Goal: Information Seeking & Learning: Find specific fact

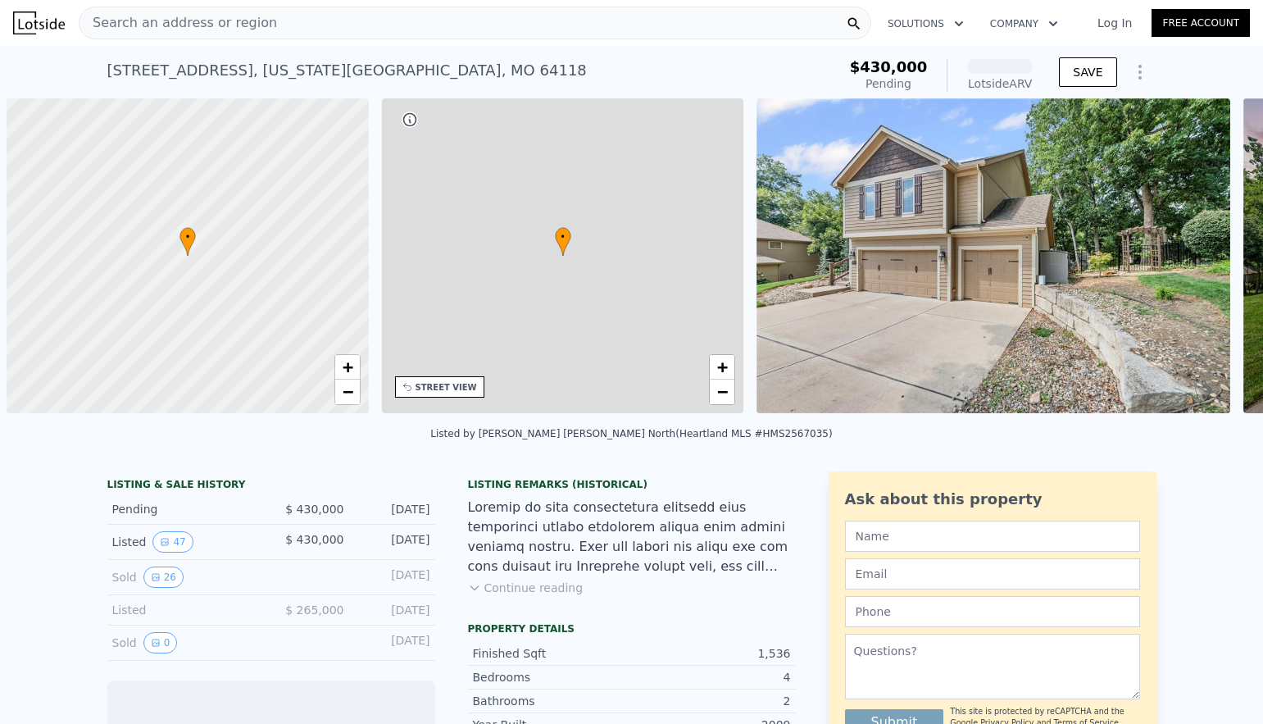
scroll to position [0, 7]
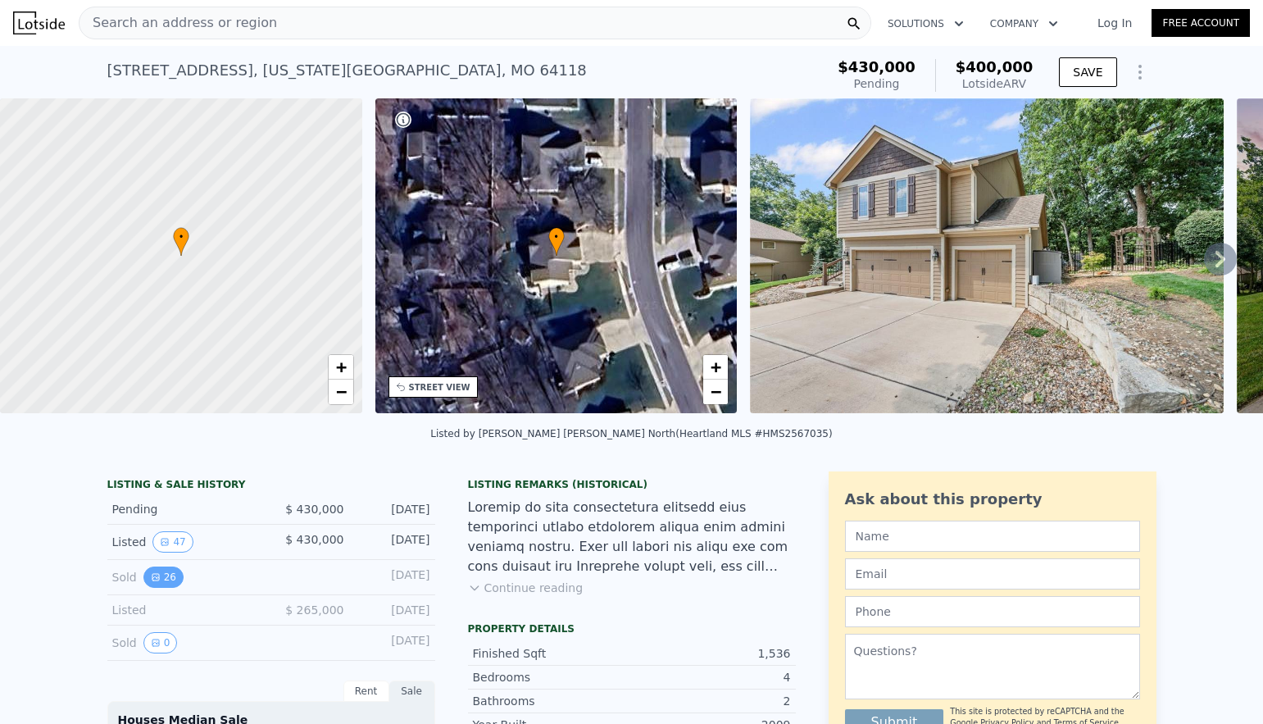
click at [162, 578] on button "26" at bounding box center [163, 576] width 40 height 21
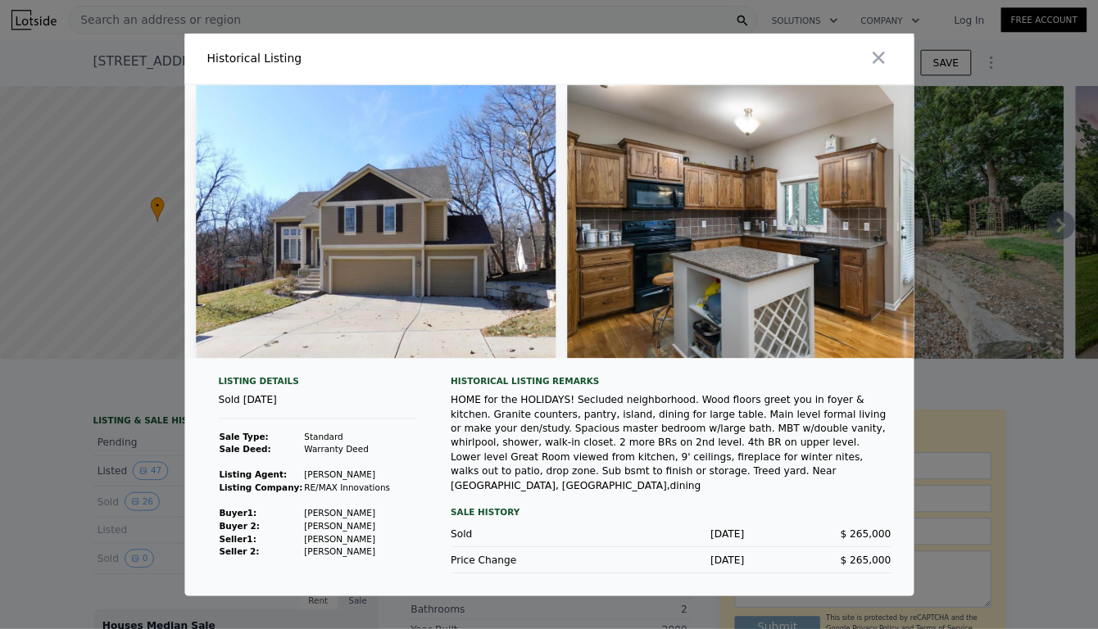
scroll to position [0, 0]
click at [472, 318] on img at bounding box center [432, 255] width 415 height 315
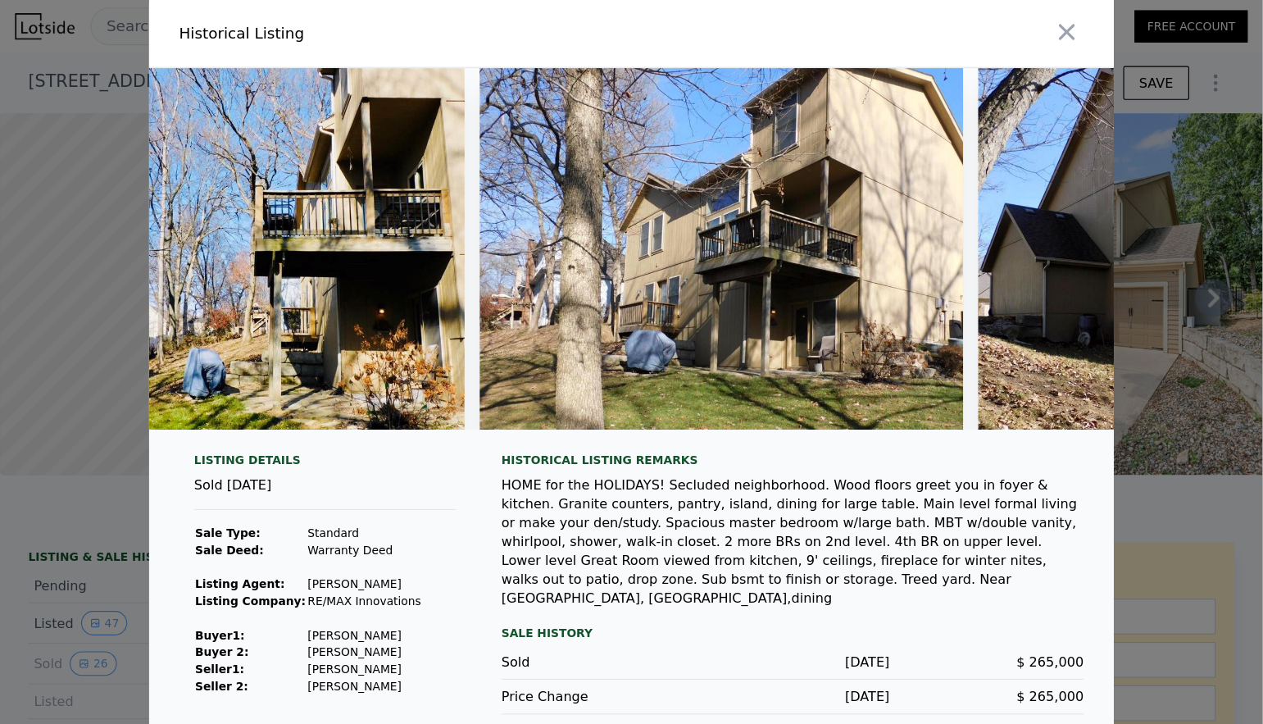
scroll to position [0, 9770]
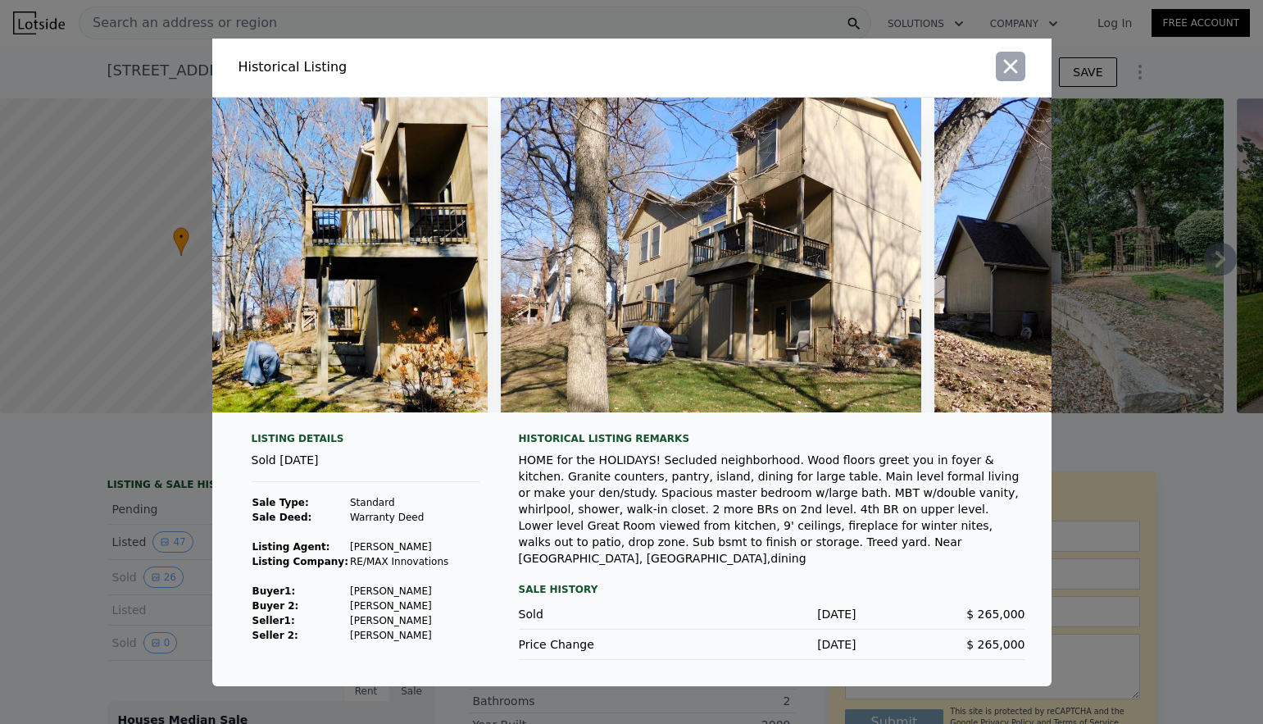
click at [1010, 70] on icon "button" at bounding box center [1010, 66] width 14 height 14
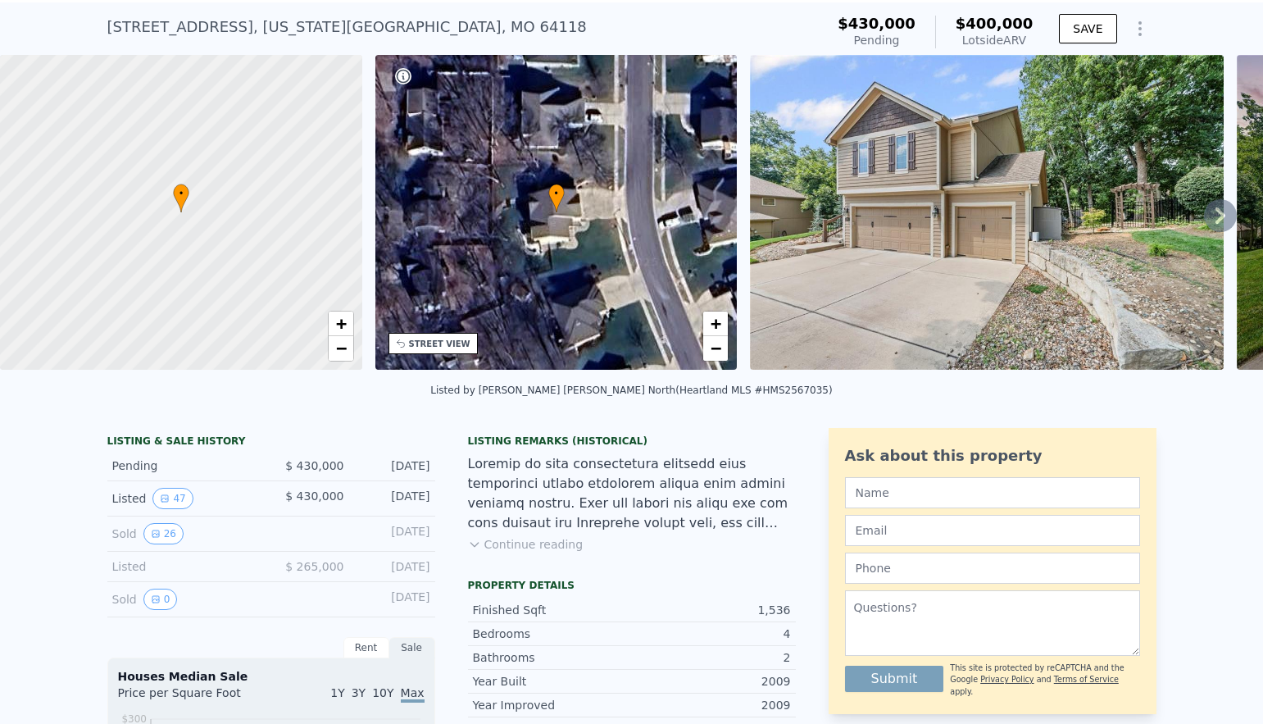
scroll to position [55, 0]
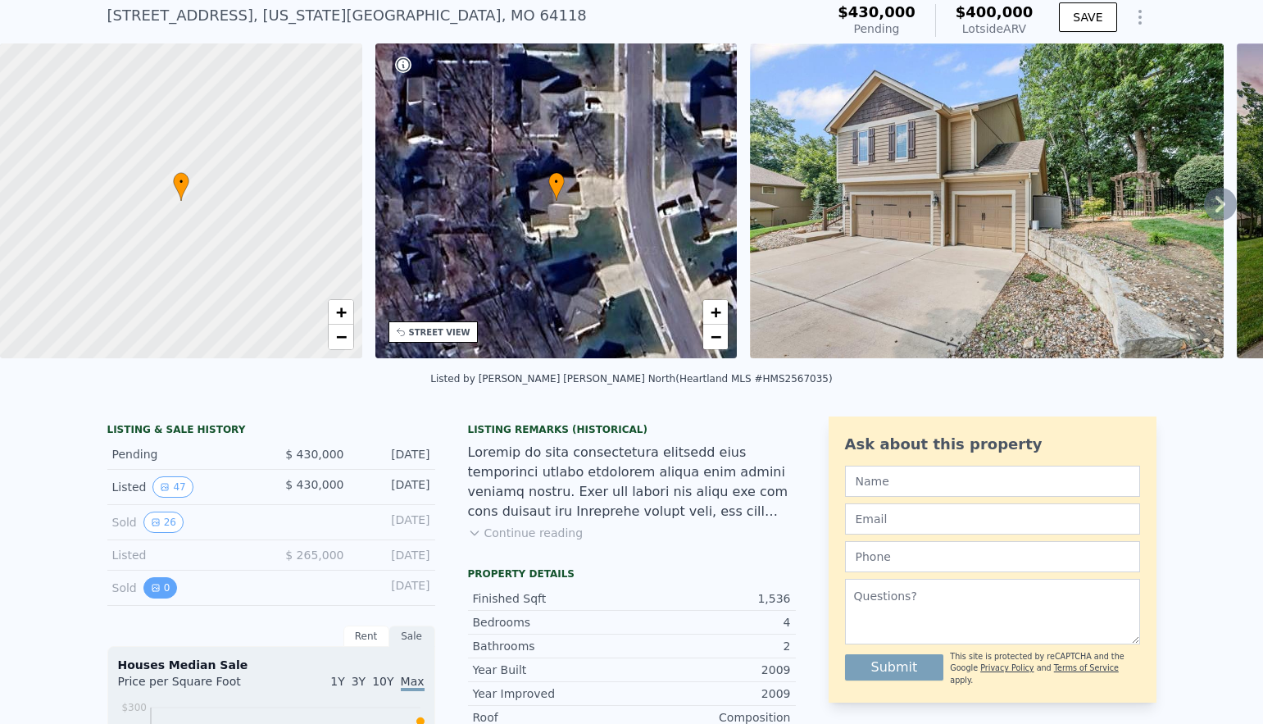
click at [161, 591] on button "0" at bounding box center [160, 587] width 34 height 21
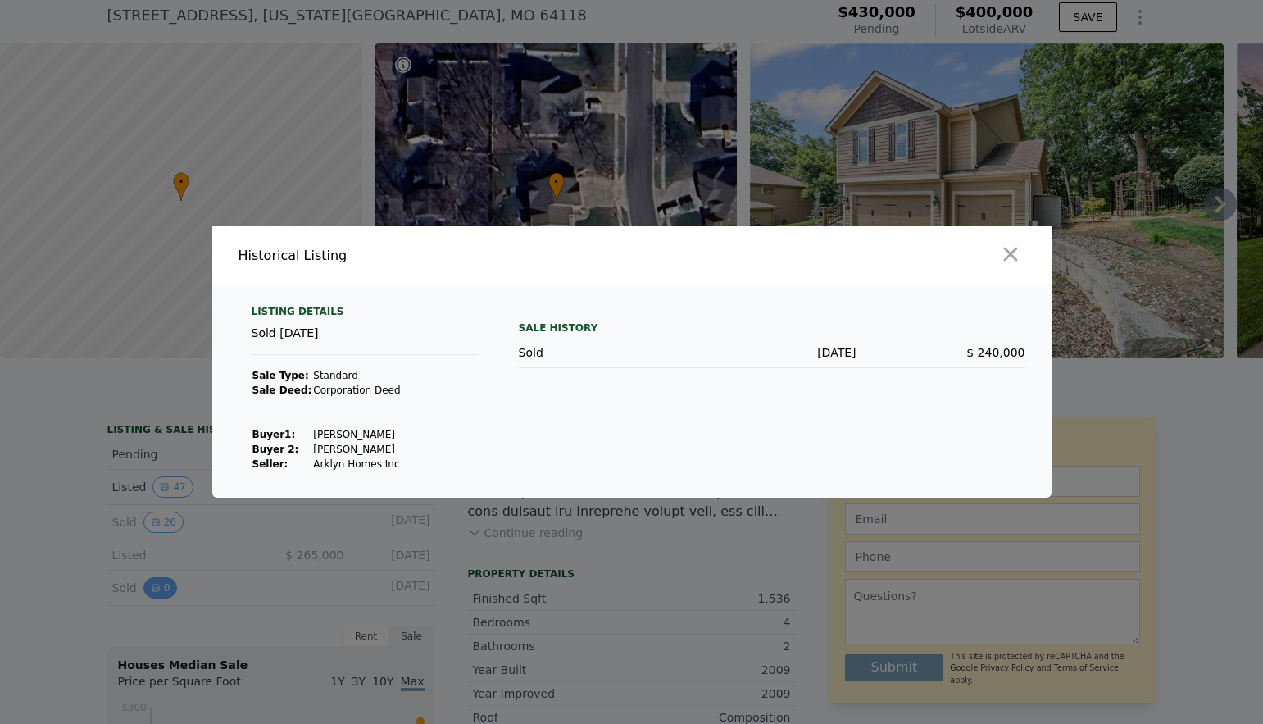
click at [161, 591] on div at bounding box center [631, 362] width 1263 height 724
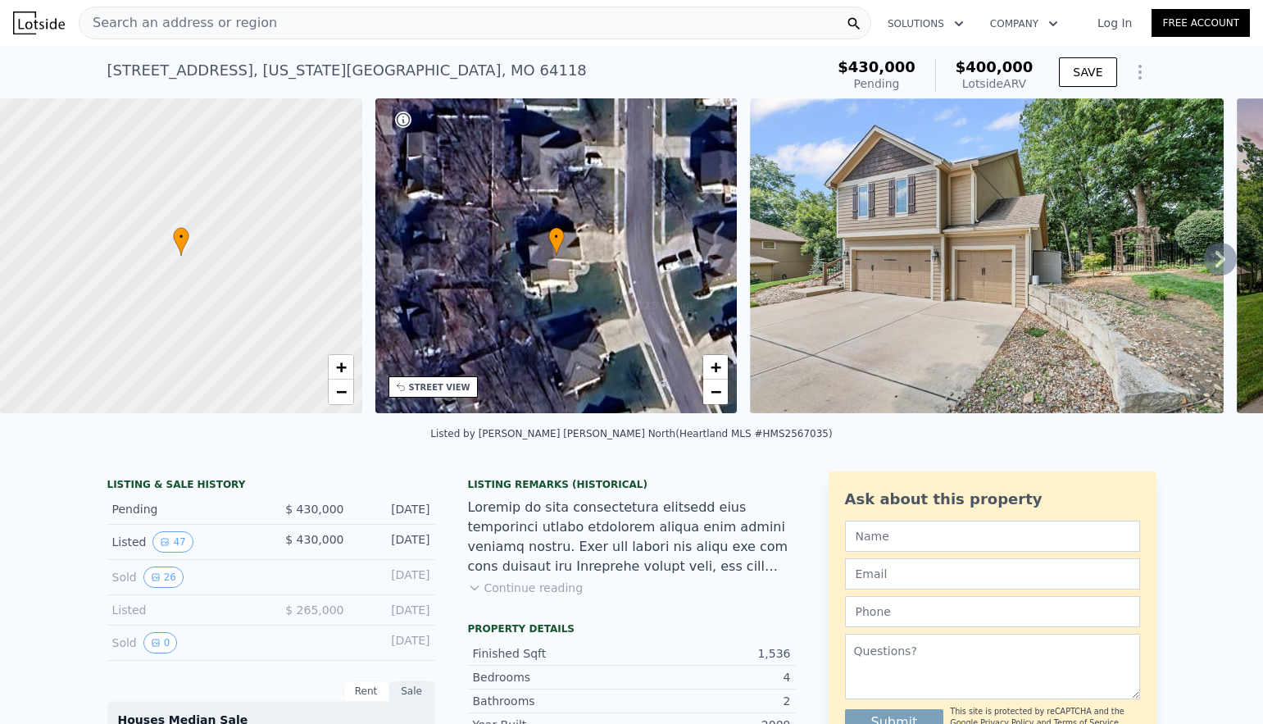
scroll to position [0, 0]
click at [417, 26] on div "Search an address or region" at bounding box center [475, 23] width 792 height 33
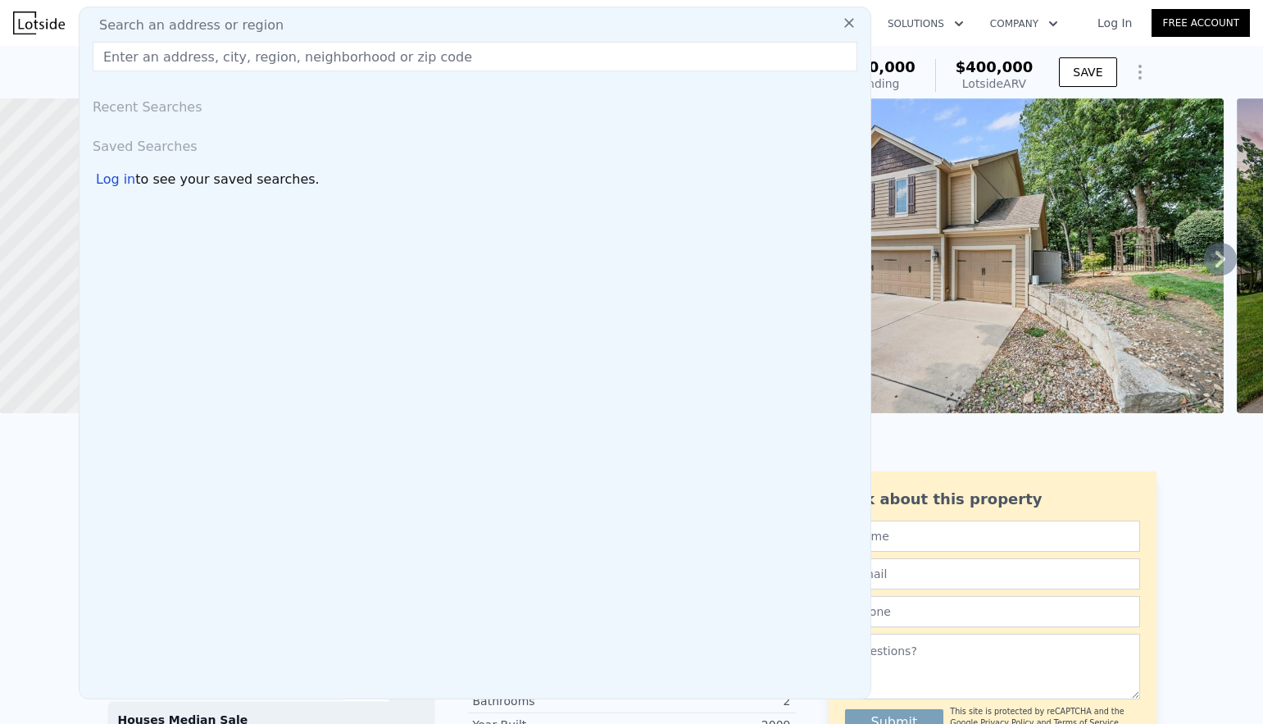
click at [417, 26] on div "Search an address or region" at bounding box center [475, 26] width 778 height 20
click at [373, 59] on input "text" at bounding box center [475, 56] width 765 height 29
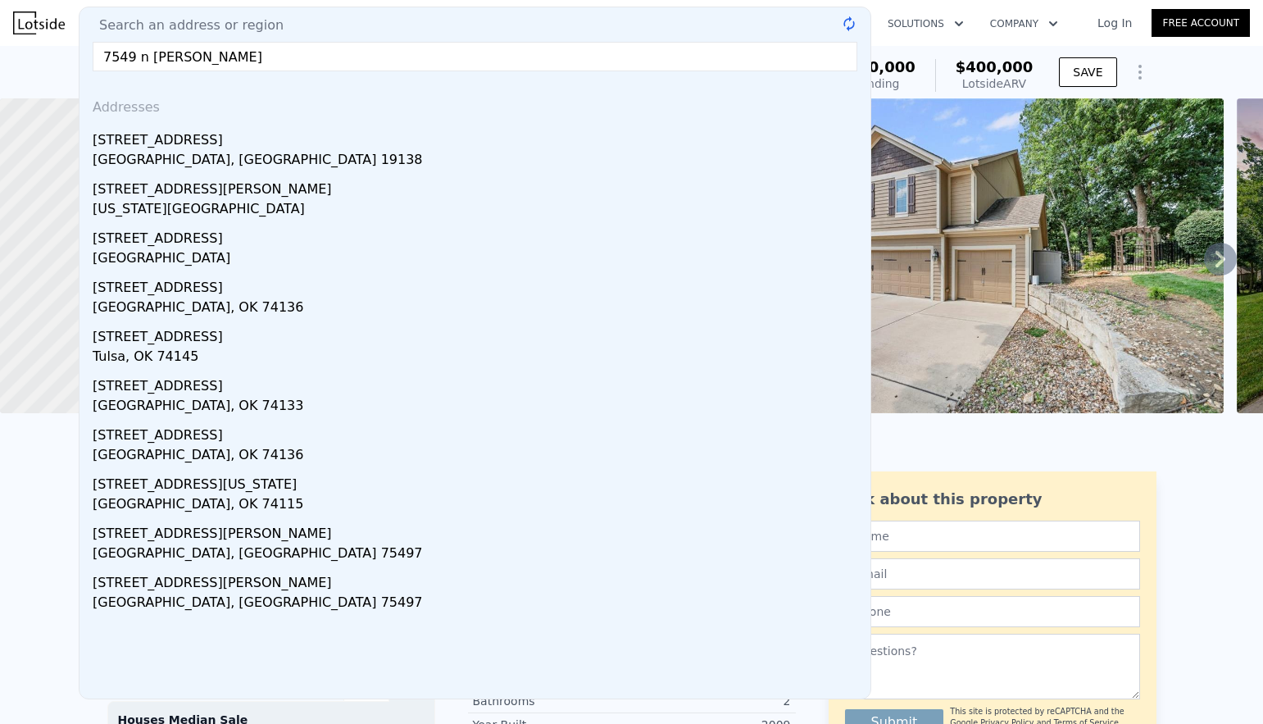
type input "7549 n [PERSON_NAME]"
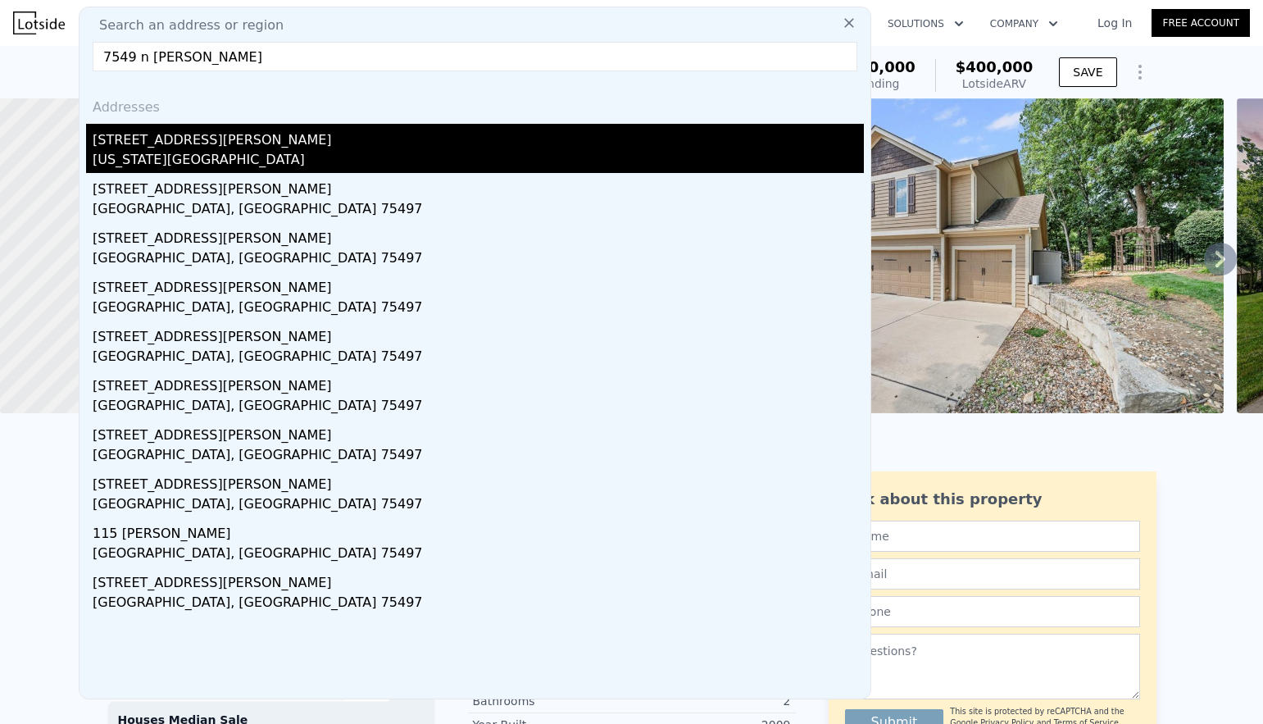
click at [183, 147] on div "[STREET_ADDRESS][PERSON_NAME]" at bounding box center [478, 137] width 771 height 26
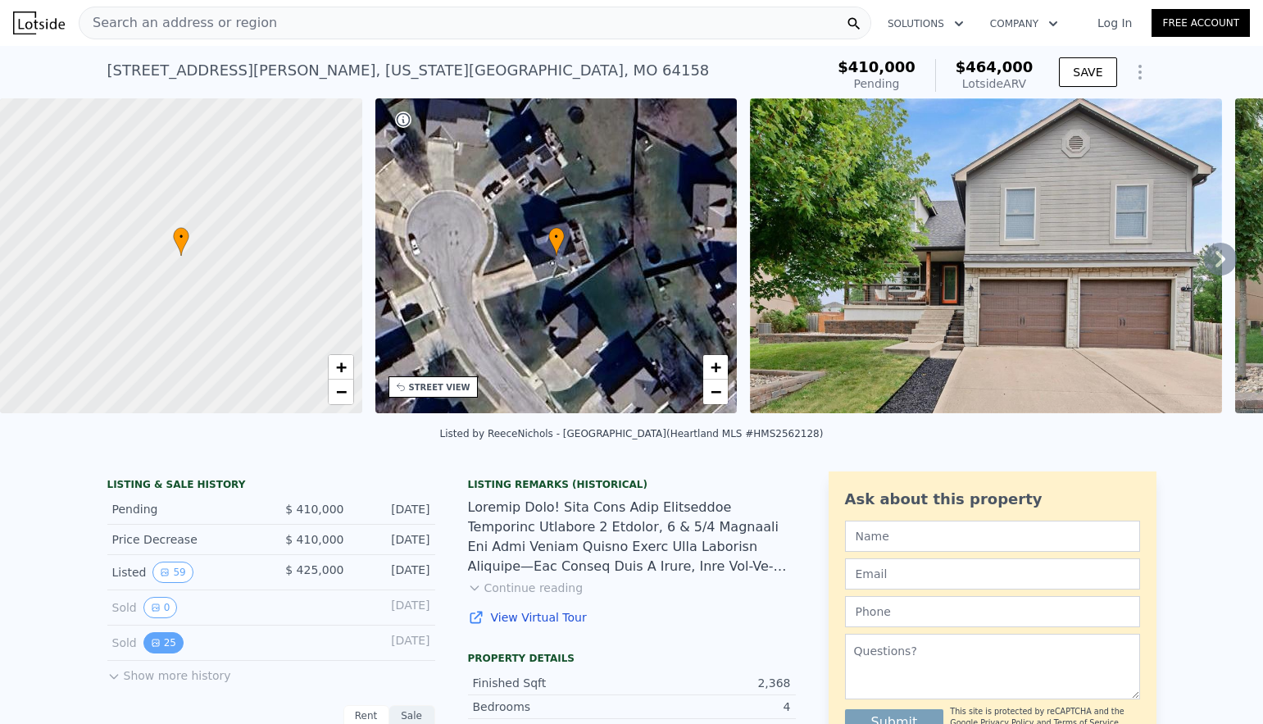
click at [169, 643] on button "25" at bounding box center [163, 642] width 40 height 21
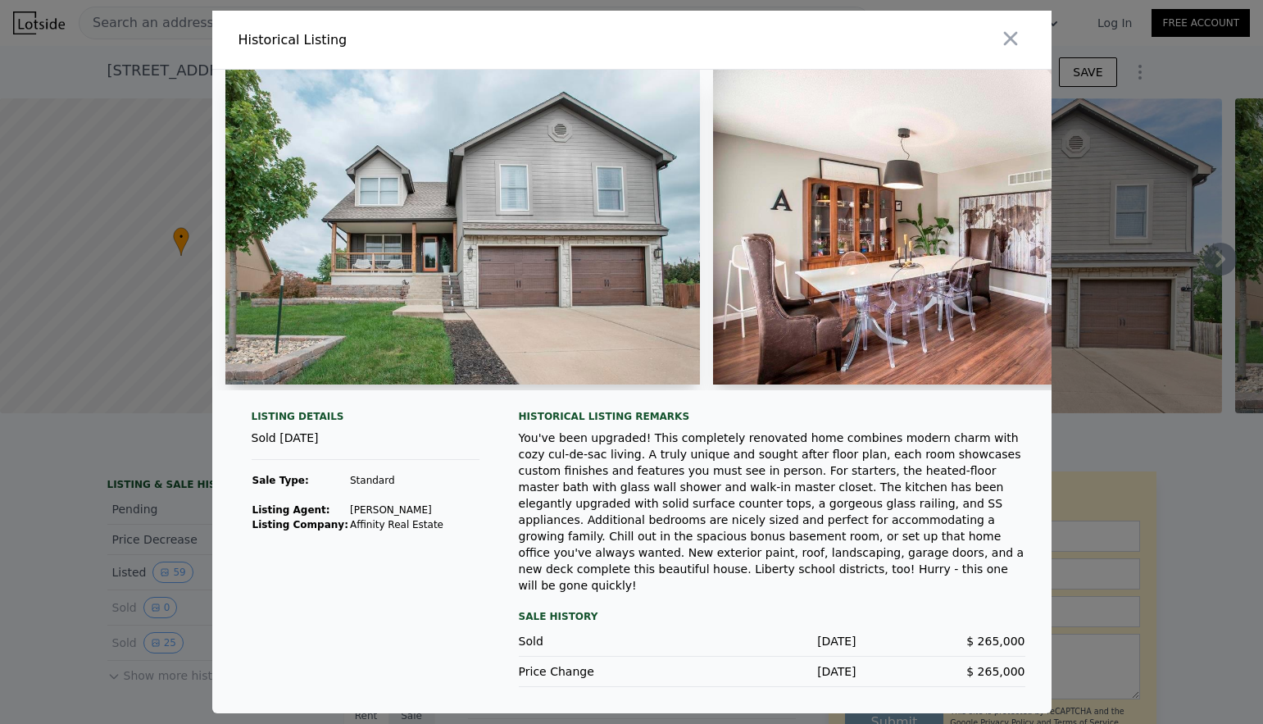
click at [490, 215] on img at bounding box center [462, 227] width 475 height 315
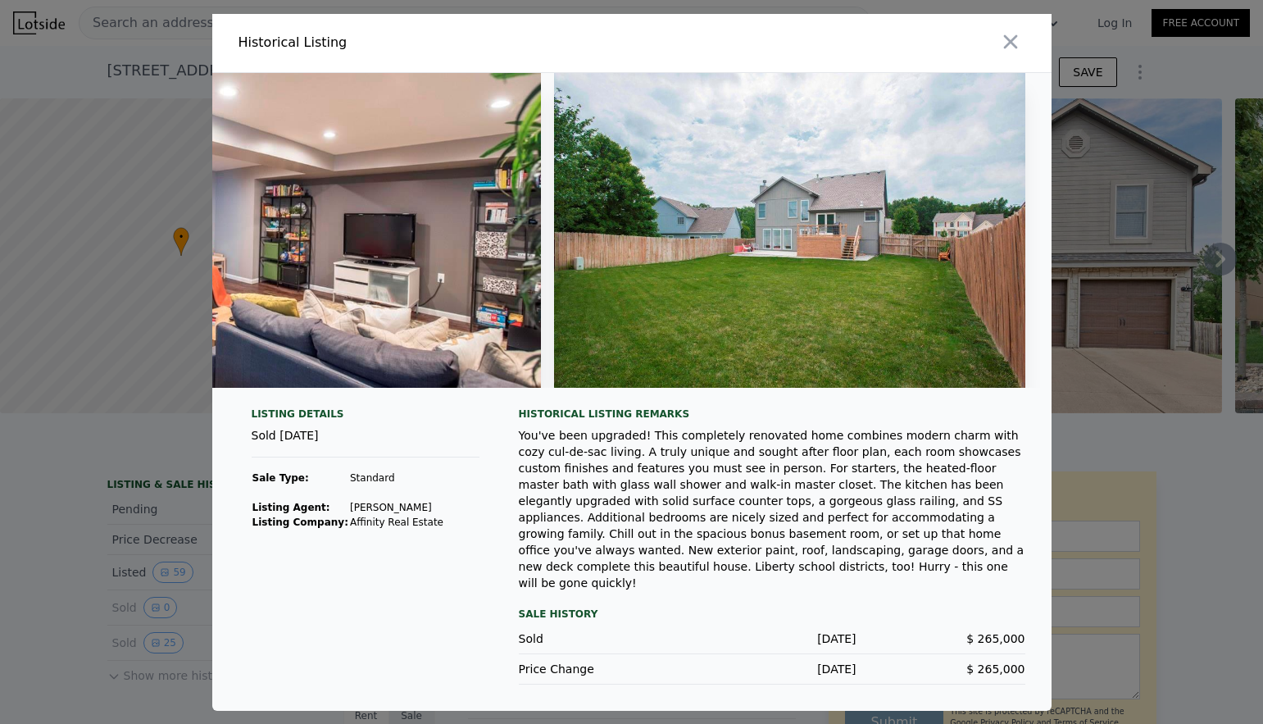
scroll to position [0, 11227]
click at [1008, 44] on icon "button" at bounding box center [1010, 41] width 14 height 14
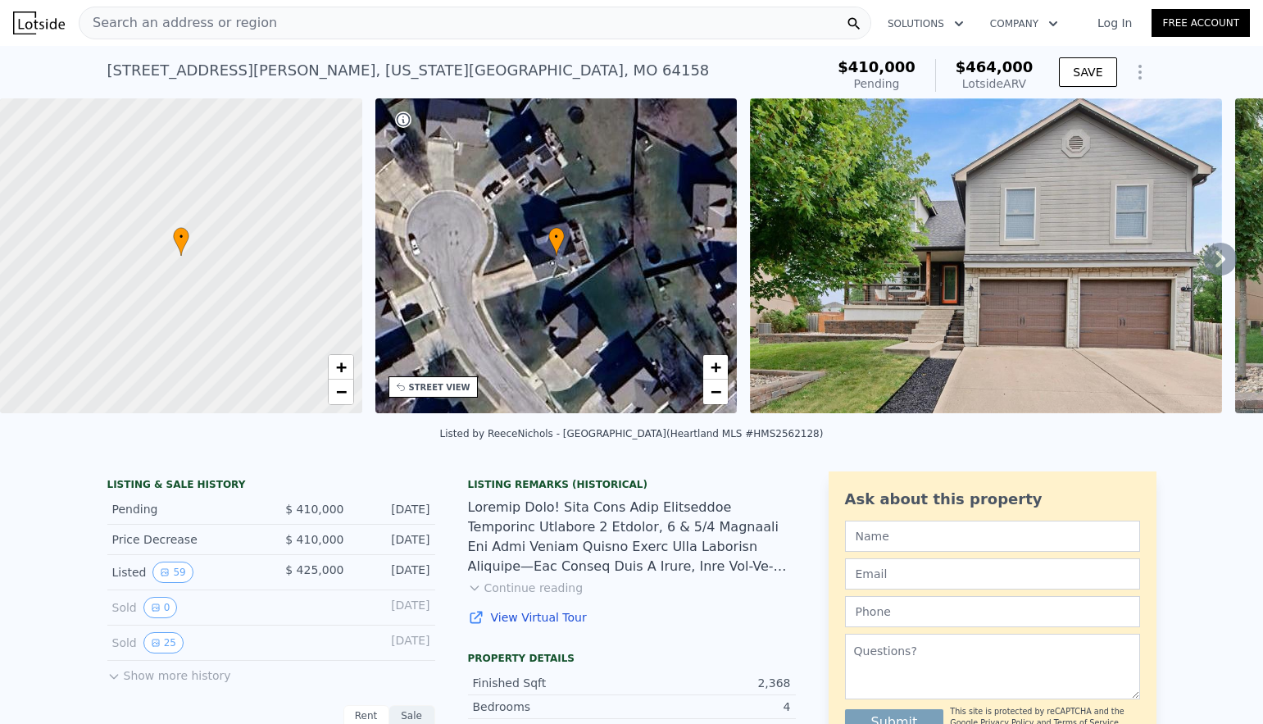
click at [284, 27] on div "Search an address or region" at bounding box center [475, 23] width 792 height 33
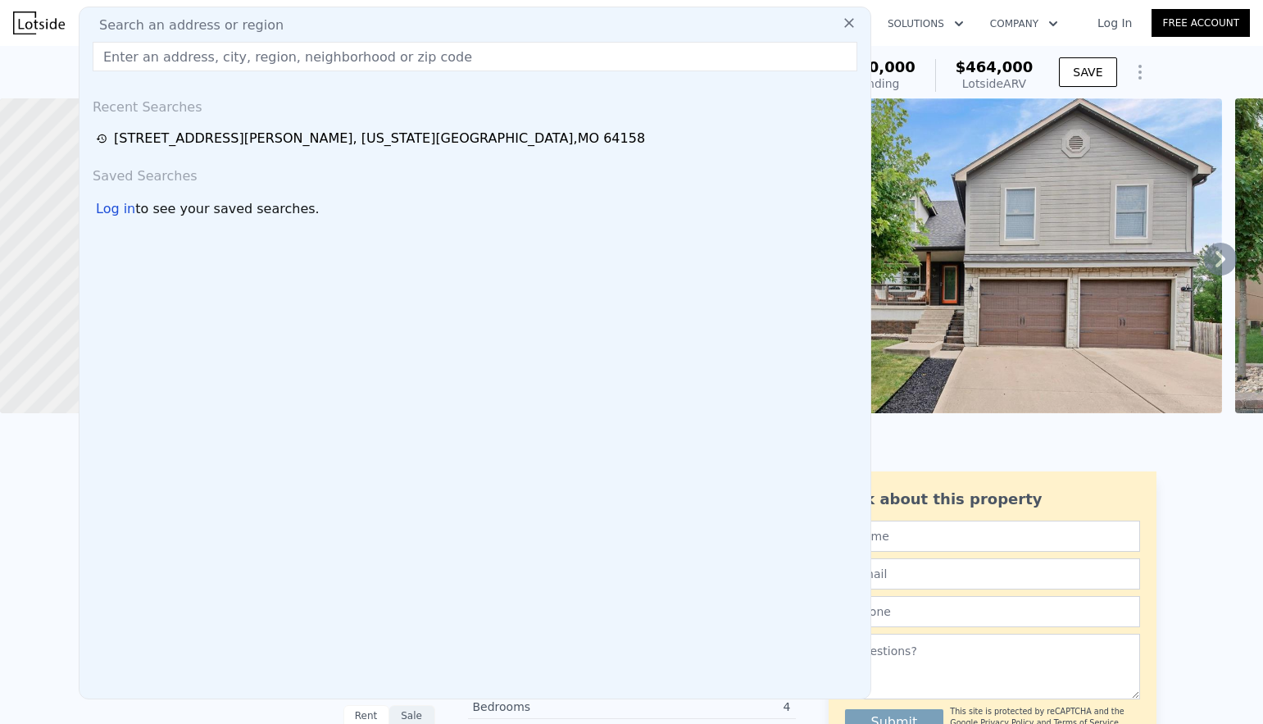
click at [43, 21] on img at bounding box center [39, 22] width 52 height 23
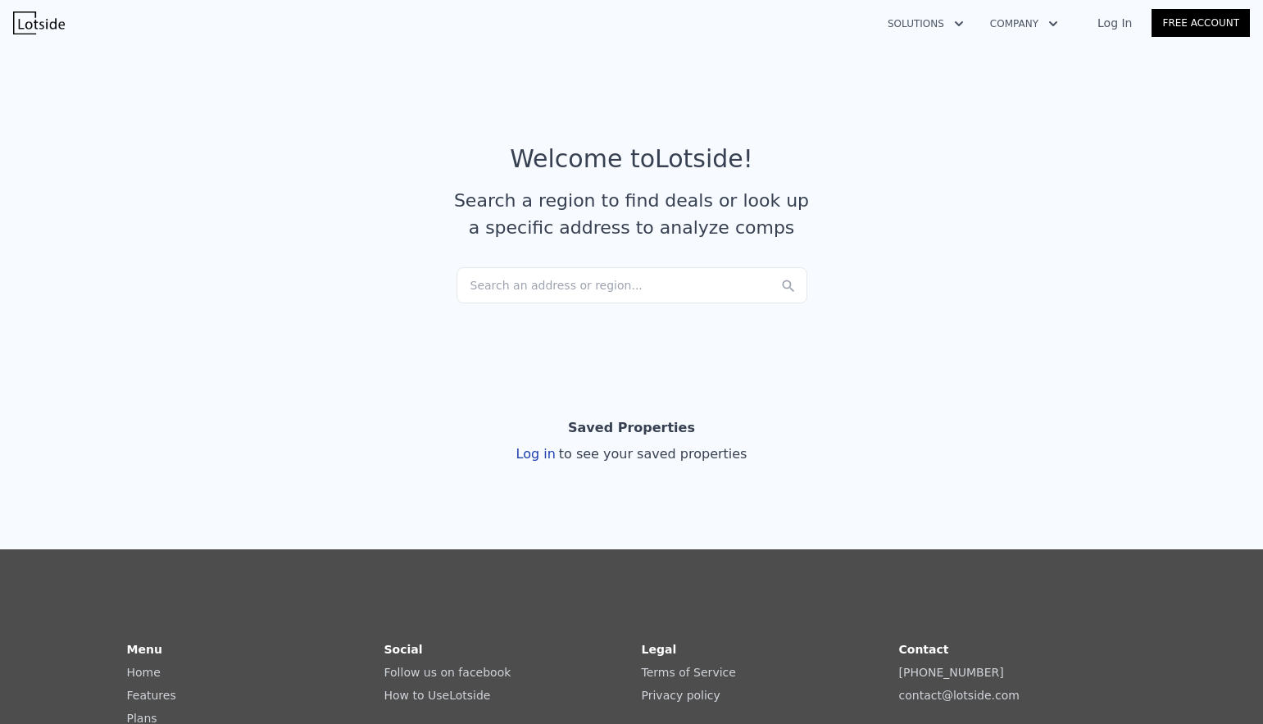
click at [504, 286] on div "Search an address or region..." at bounding box center [631, 285] width 351 height 36
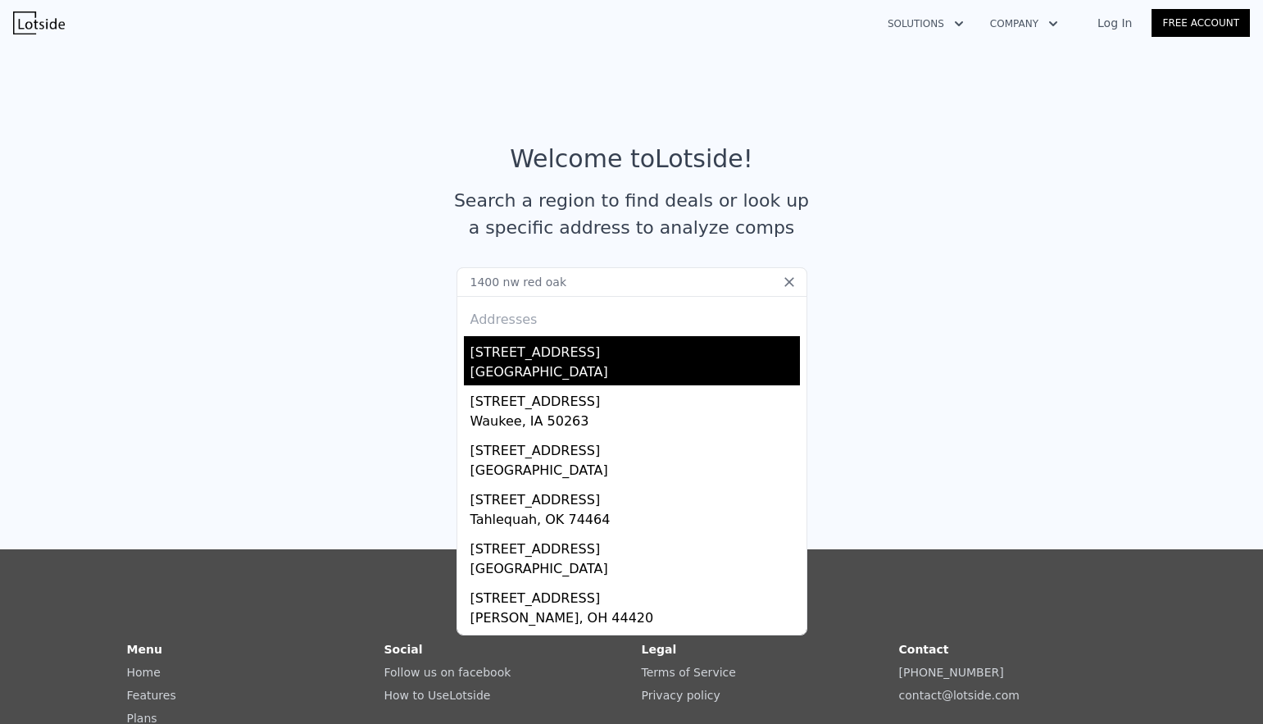
type input "1400 nw red oak"
click at [491, 370] on div "[GEOGRAPHIC_DATA]" at bounding box center [634, 373] width 329 height 23
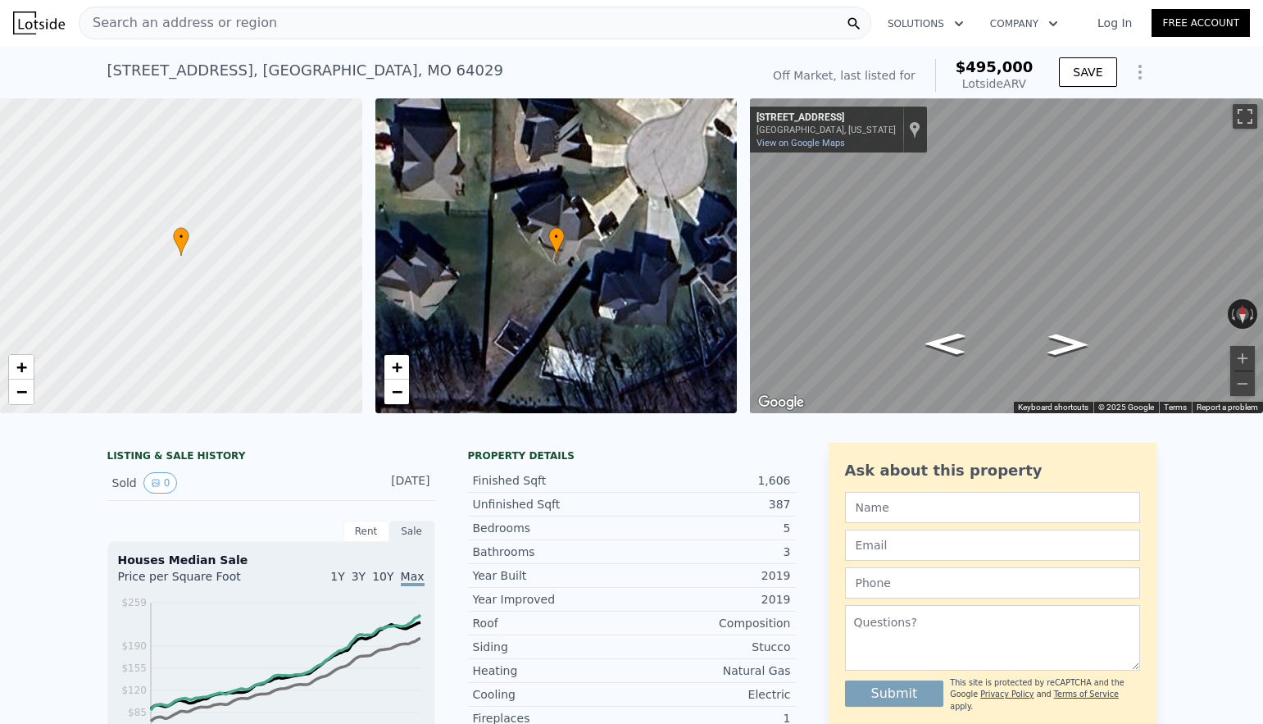
click at [159, 20] on span "Search an address or region" at bounding box center [177, 23] width 197 height 20
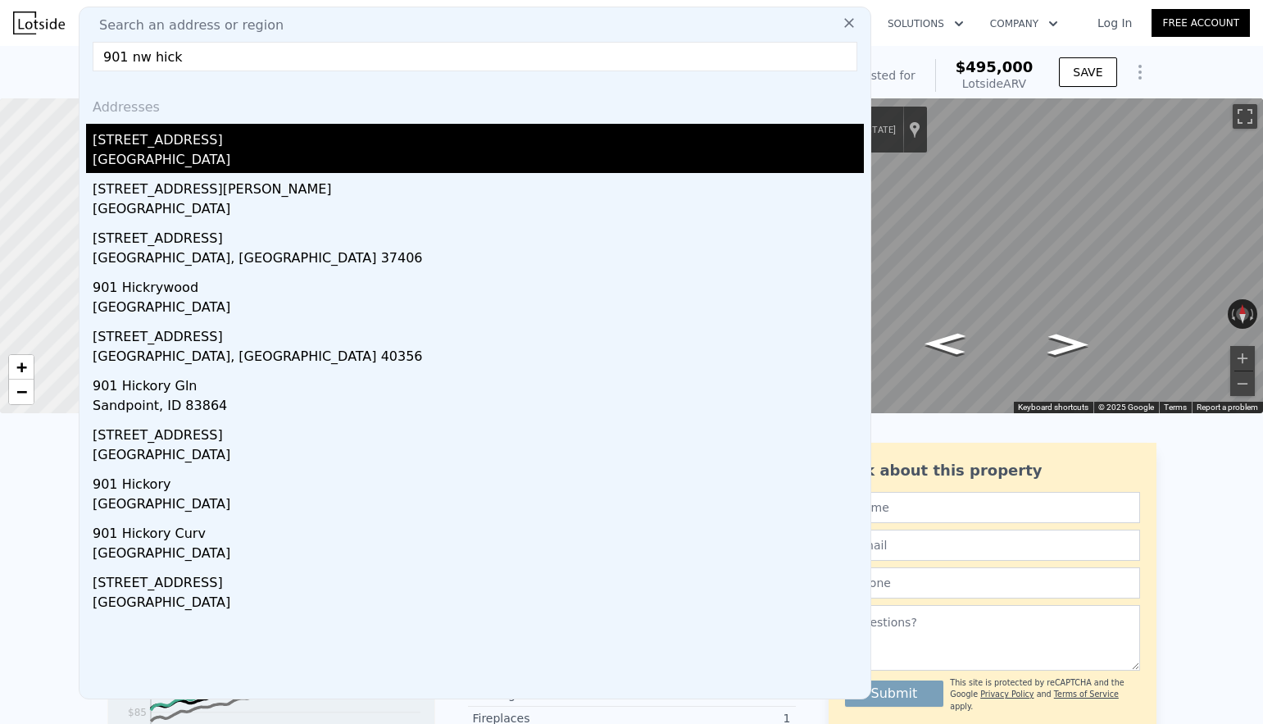
type input "901 nw hick"
click at [144, 143] on div "[STREET_ADDRESS]" at bounding box center [478, 137] width 771 height 26
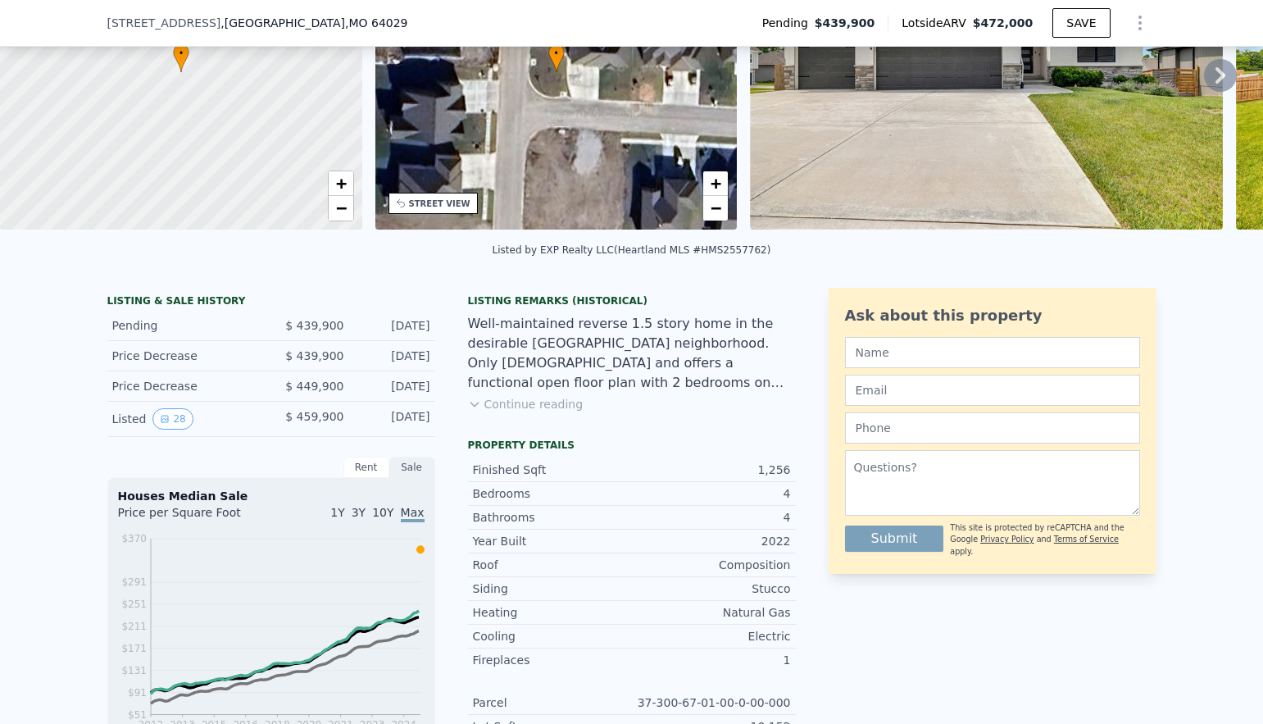
scroll to position [191, 0]
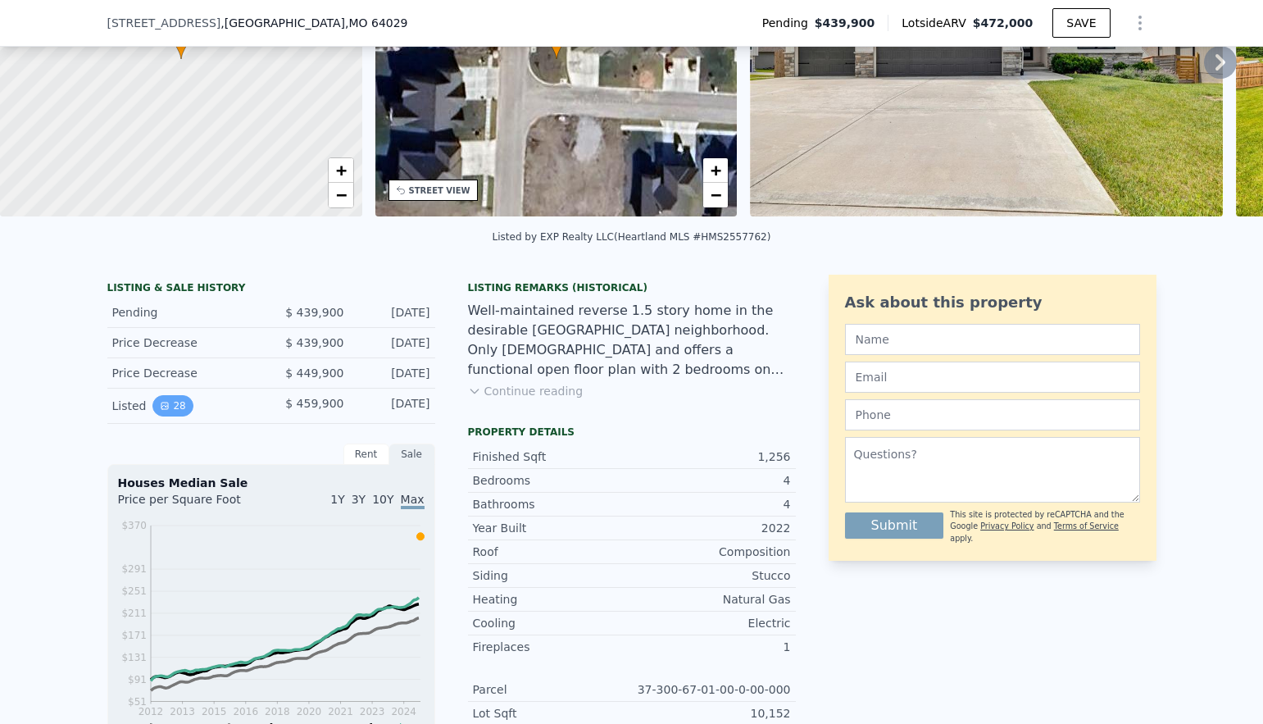
click at [176, 405] on button "28" at bounding box center [172, 405] width 40 height 21
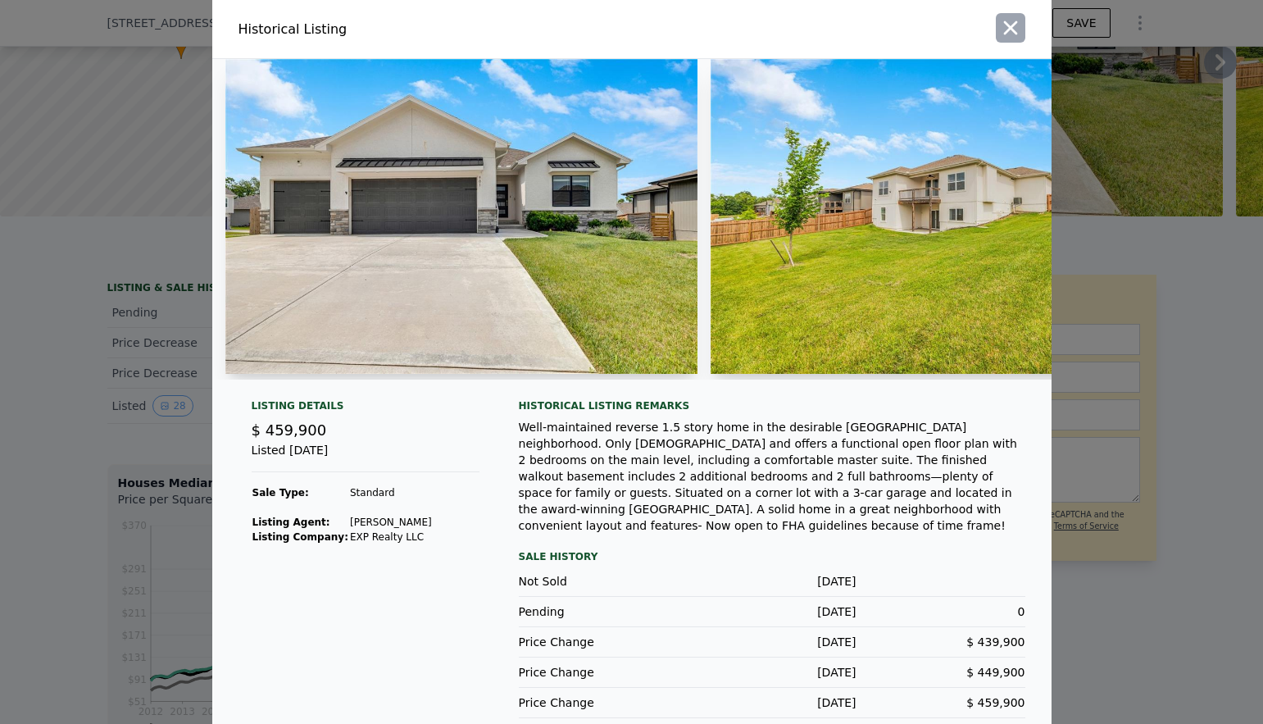
click at [1014, 25] on icon "button" at bounding box center [1010, 27] width 23 height 23
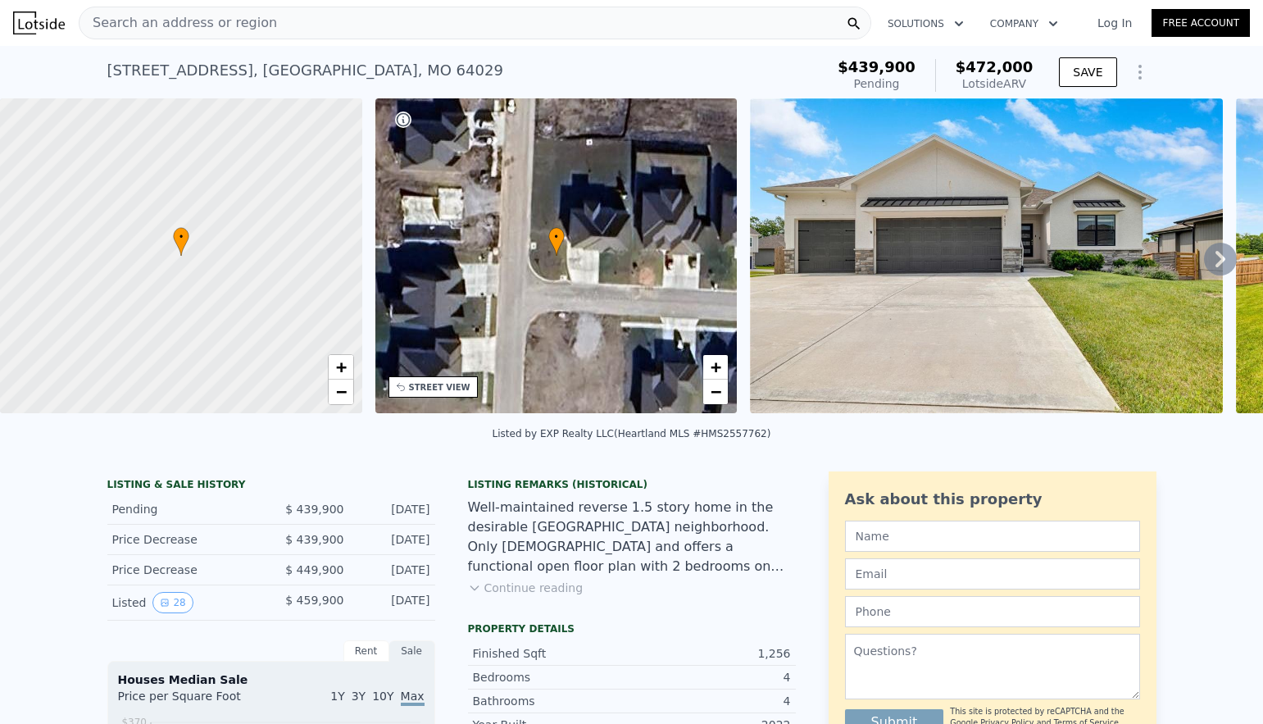
scroll to position [0, 0]
click at [400, 22] on div "Search an address or region" at bounding box center [475, 23] width 792 height 33
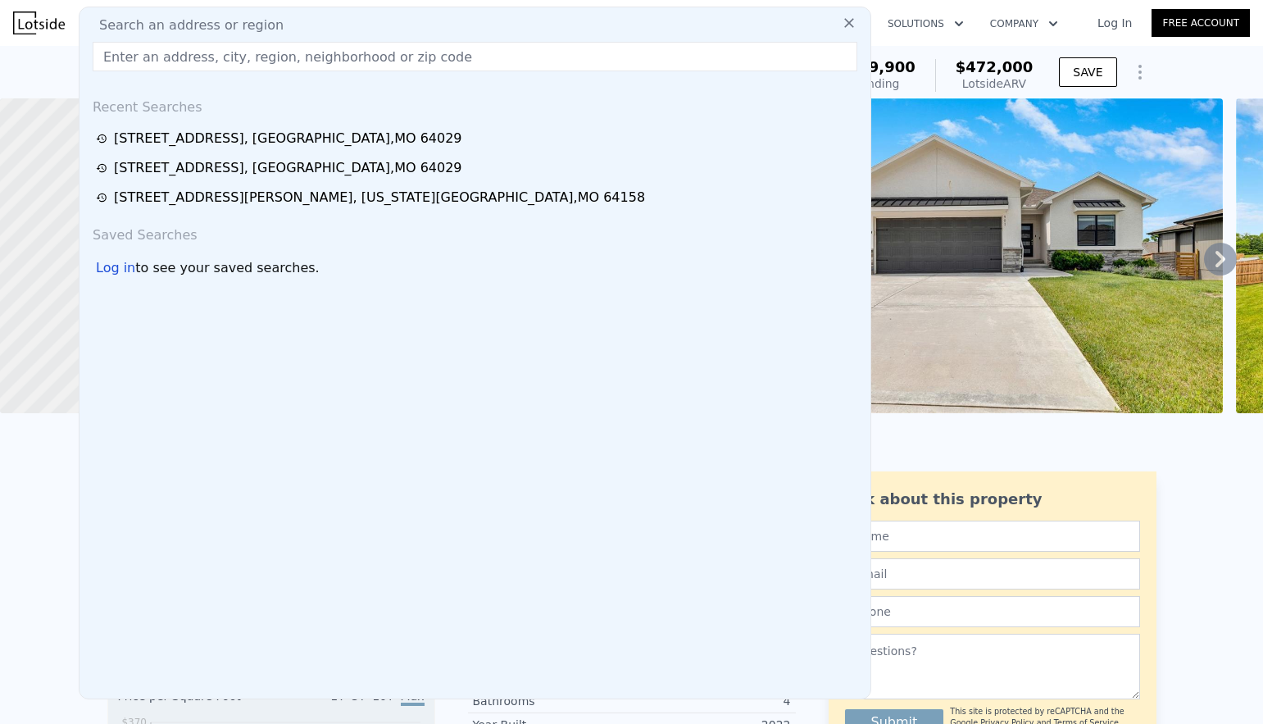
click at [400, 22] on div "Search an address or region" at bounding box center [475, 26] width 778 height 20
click at [391, 48] on input "text" at bounding box center [475, 56] width 765 height 29
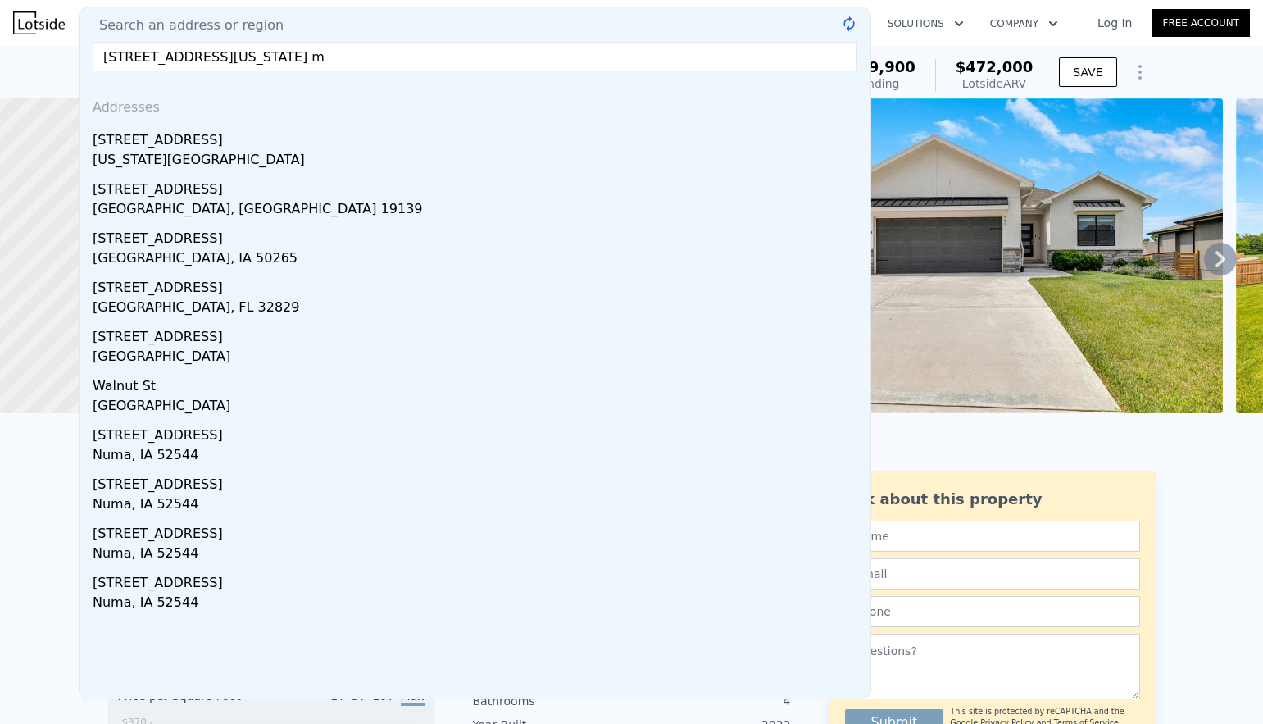
type input "[STREET_ADDRESS][US_STATE]"
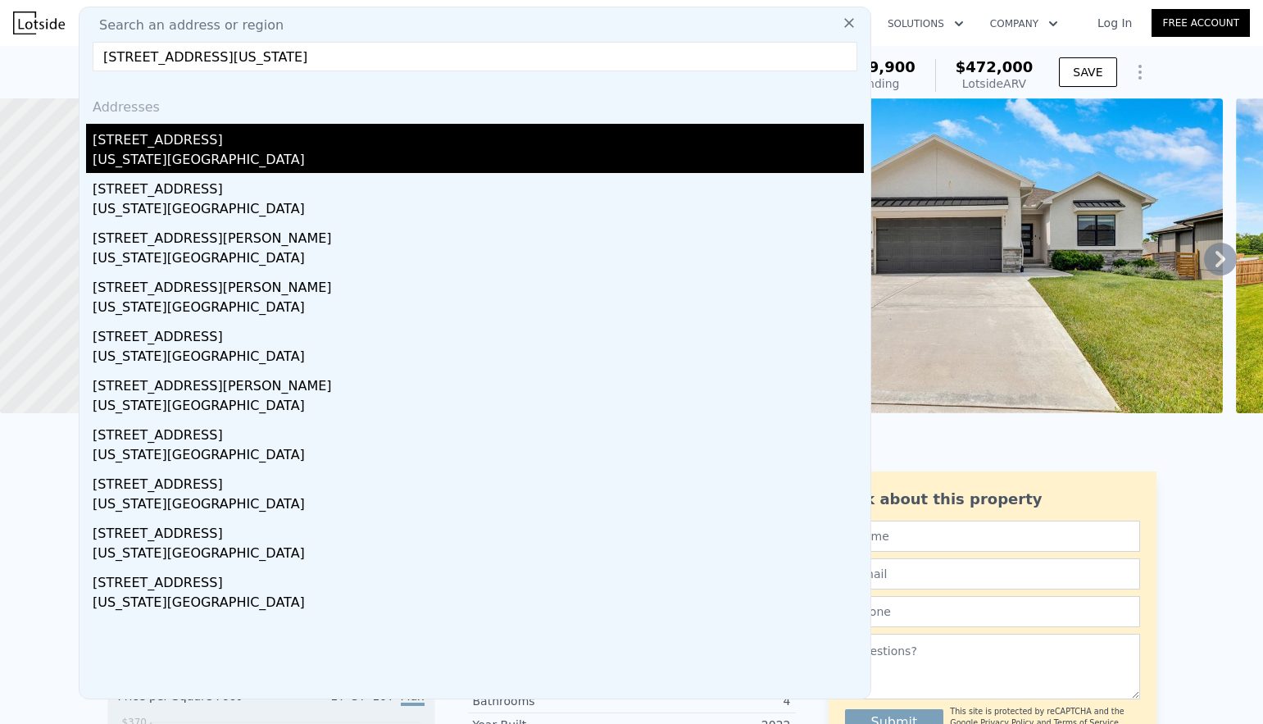
click at [179, 147] on div "[STREET_ADDRESS]" at bounding box center [478, 137] width 771 height 26
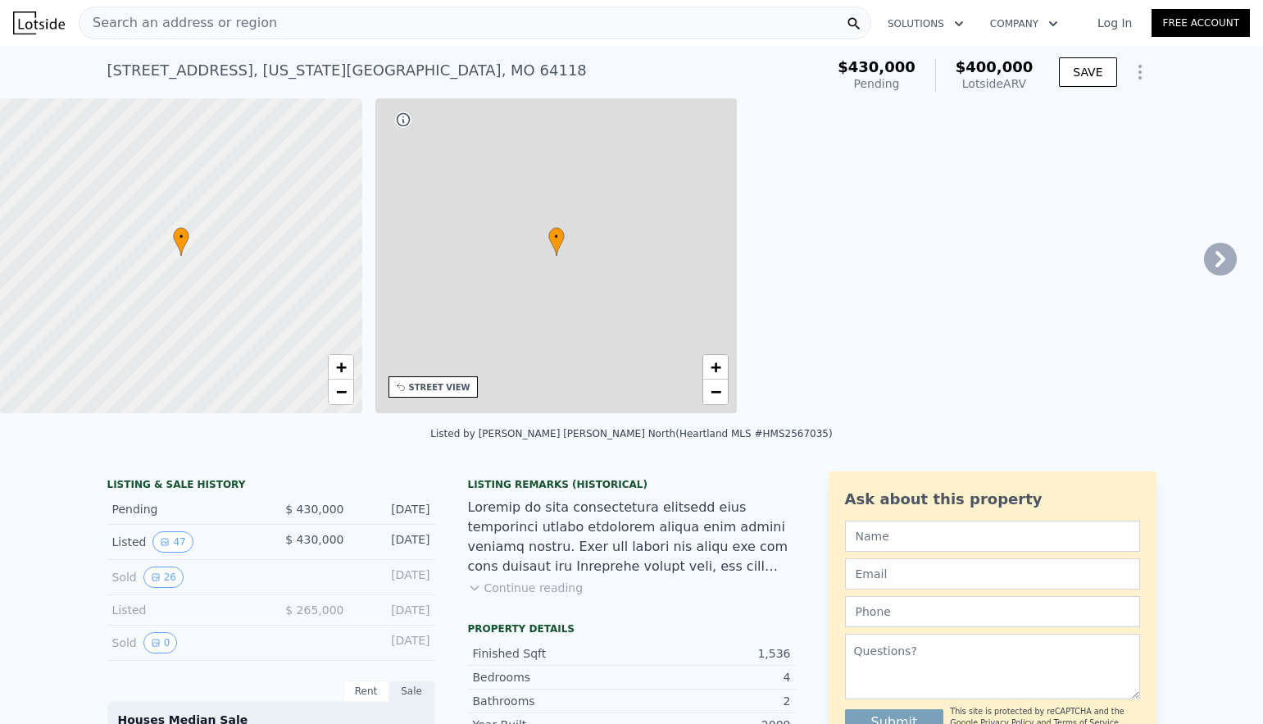
type input "$ 400,000"
type input "5"
type input "1155"
type input "1699"
type input "7841"
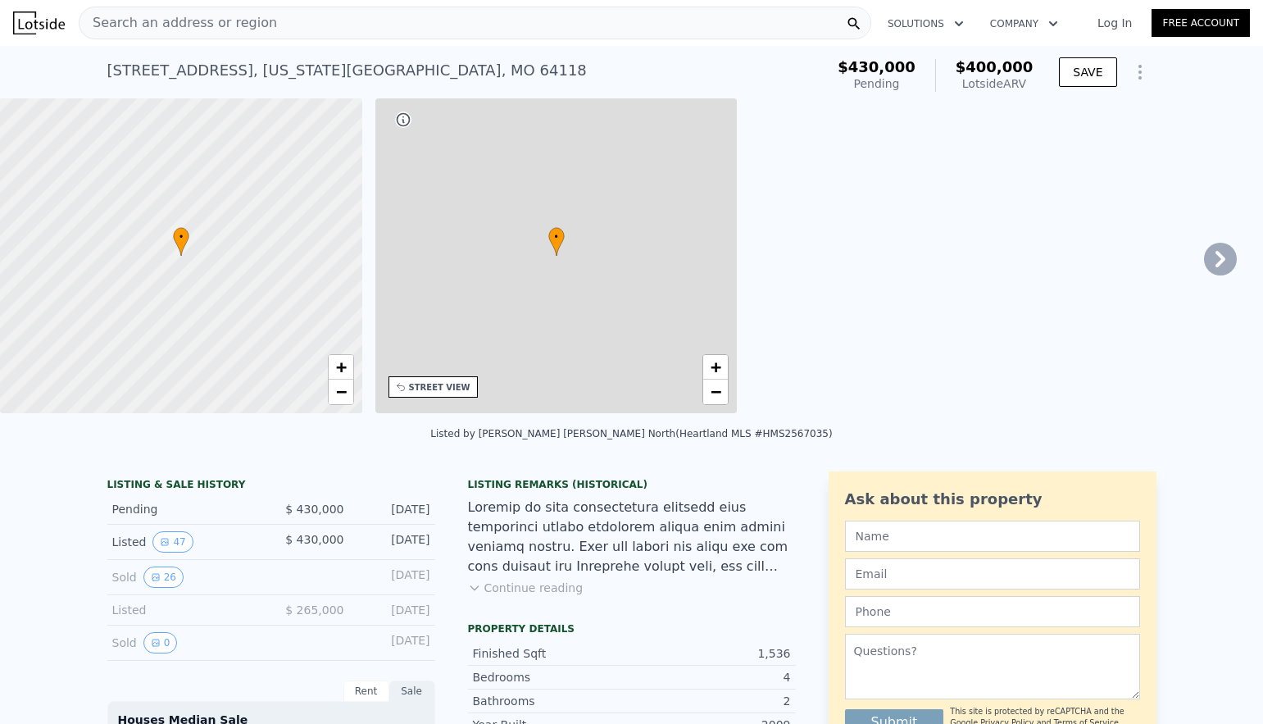
type input "15682"
type input "-$ 77,001"
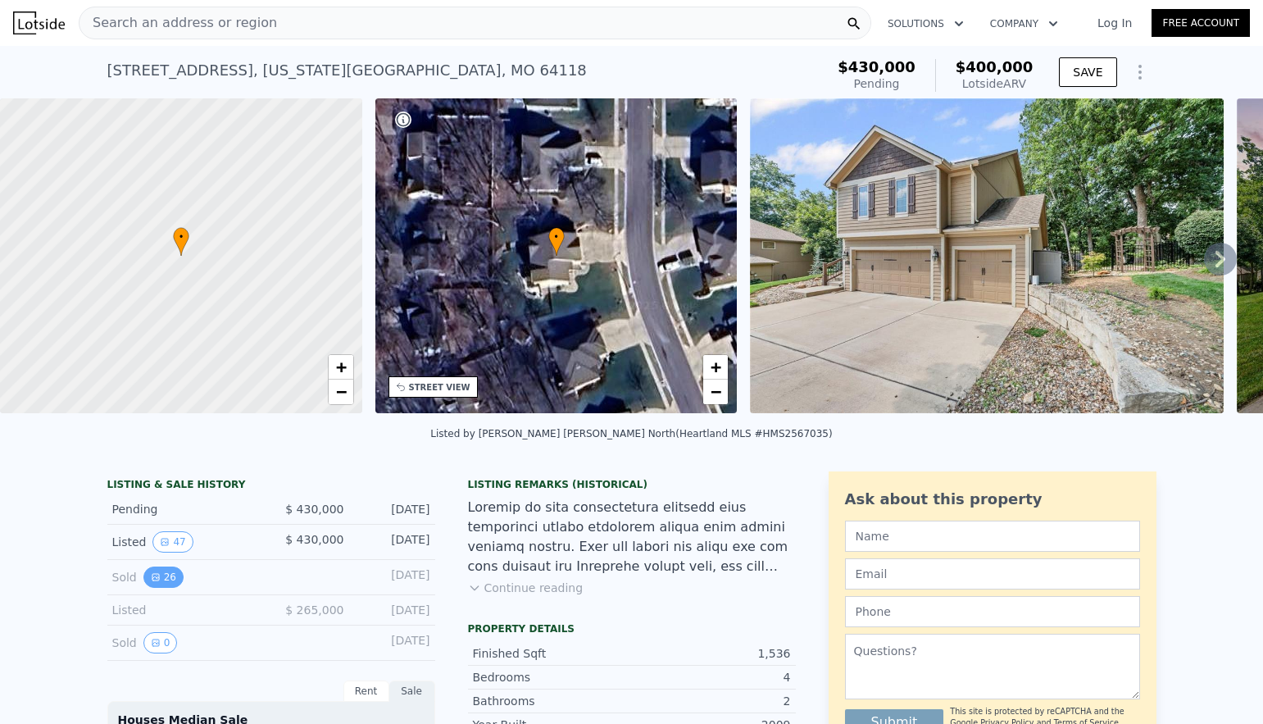
click at [153, 574] on icon "View historical data" at bounding box center [156, 577] width 10 height 10
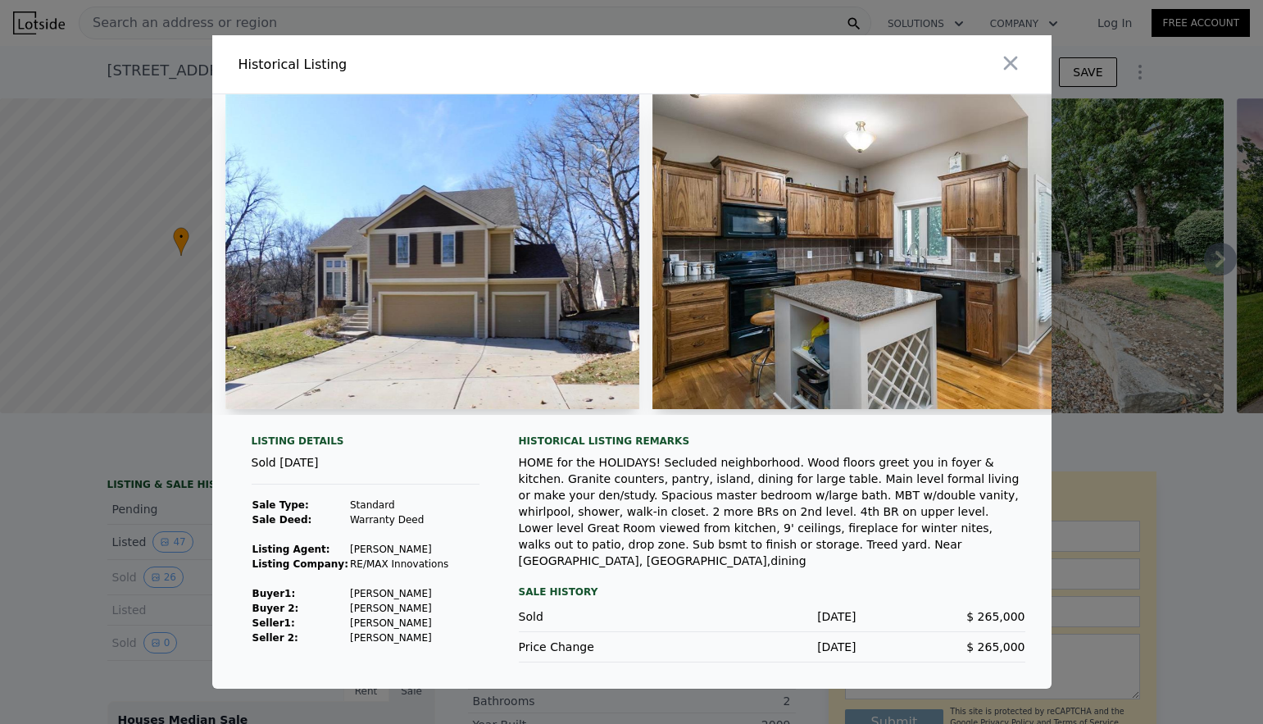
click at [389, 334] on img at bounding box center [432, 251] width 415 height 315
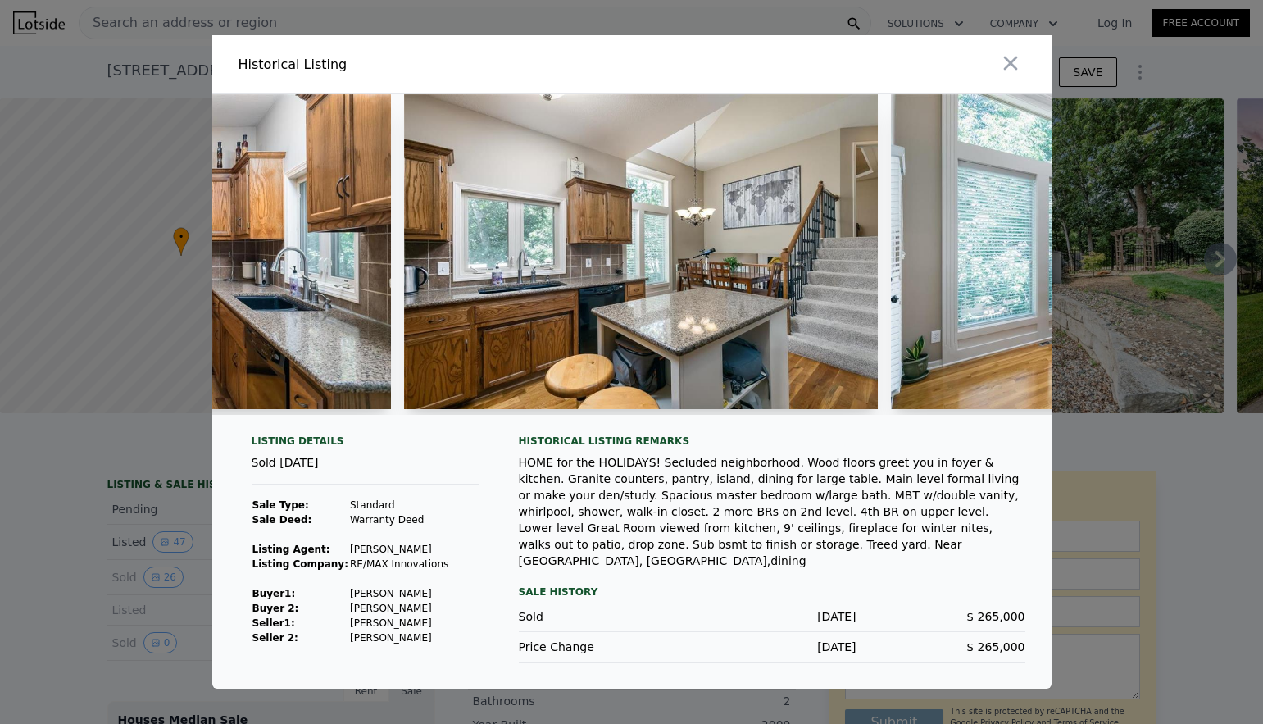
scroll to position [0, 1723]
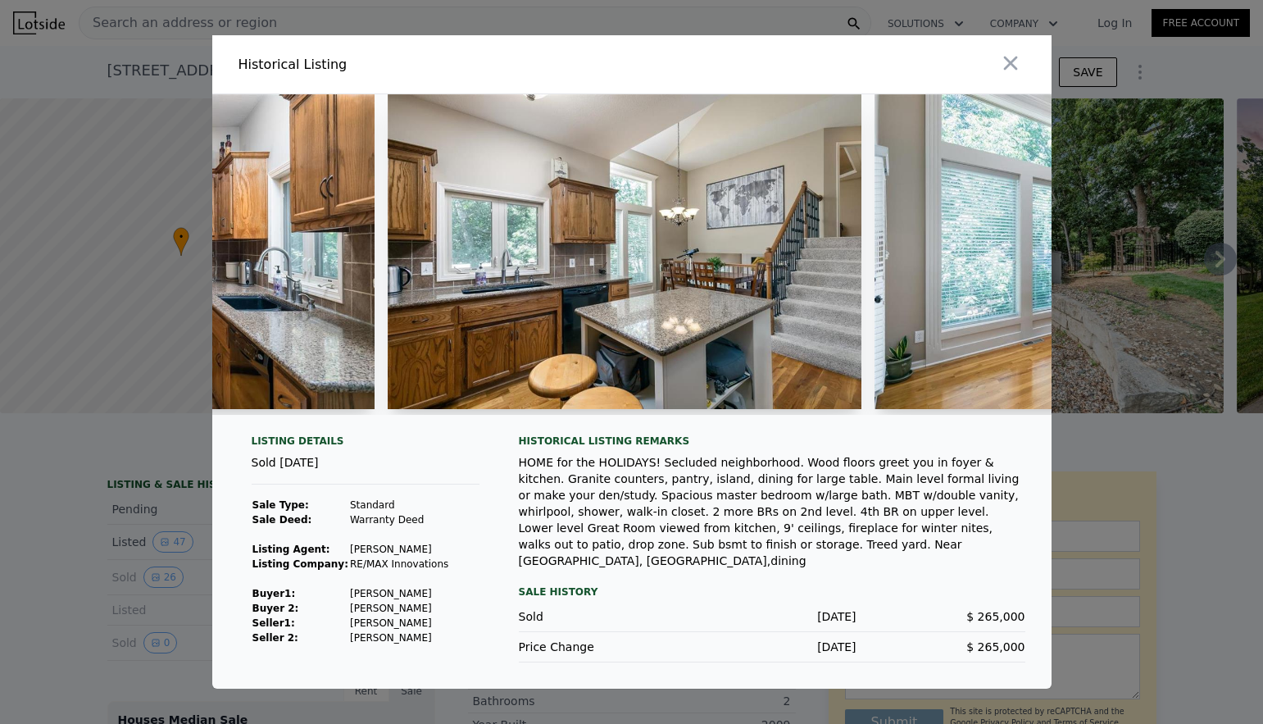
click at [586, 315] on img at bounding box center [624, 251] width 473 height 315
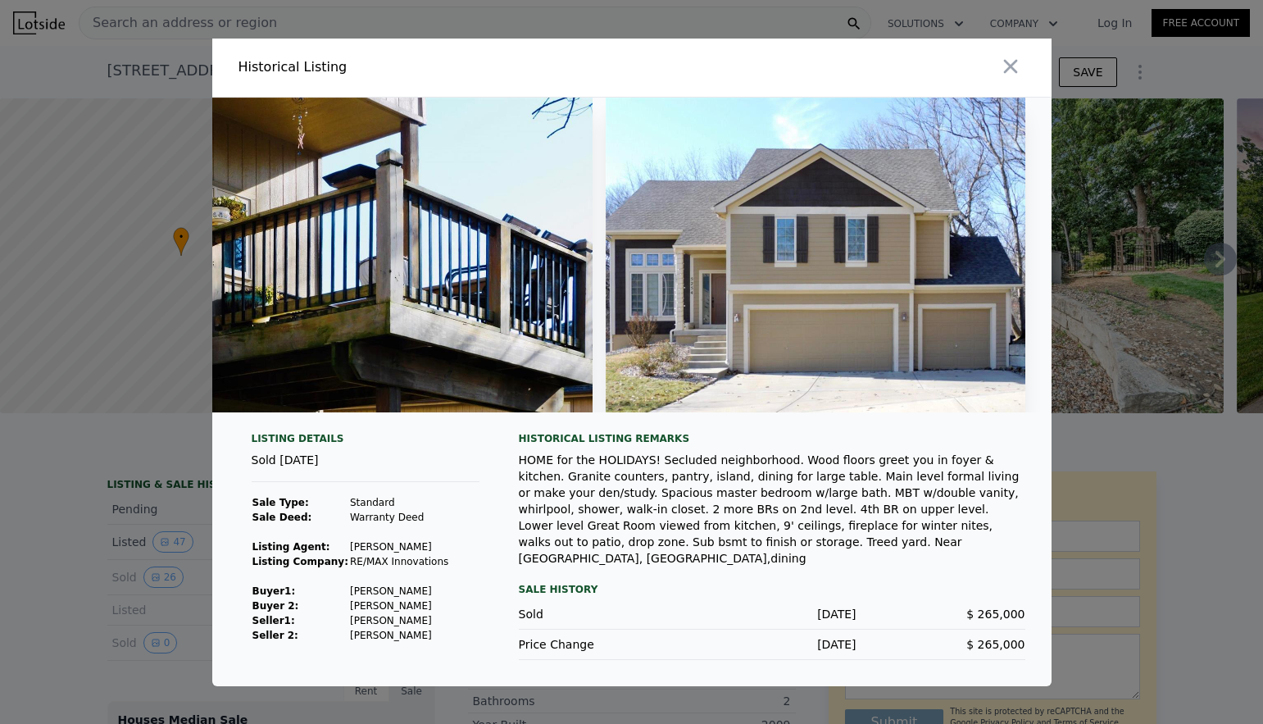
scroll to position [0, 11398]
click at [1012, 66] on icon "button" at bounding box center [1010, 66] width 23 height 23
